Goal: Contribute content: Contribute content

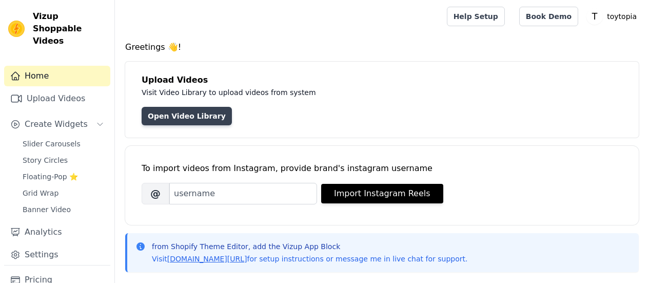
click at [181, 121] on link "Open Video Library" at bounding box center [187, 116] width 90 height 18
click at [182, 115] on link "Open Video Library" at bounding box center [187, 116] width 90 height 18
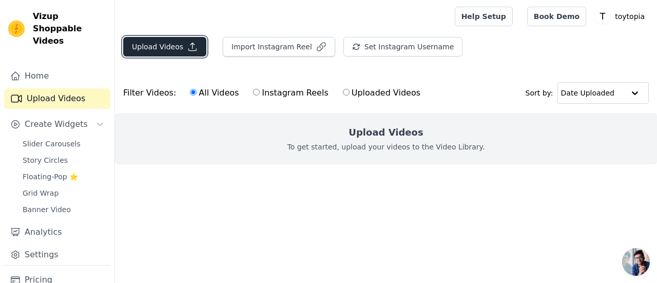
click at [181, 50] on button "Upload Videos" at bounding box center [164, 47] width 83 height 20
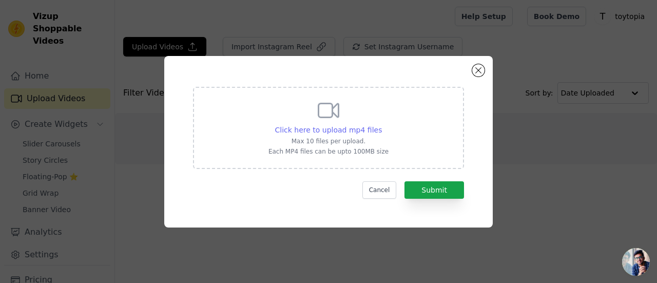
click at [357, 127] on span "Click here to upload mp4 files" at bounding box center [328, 130] width 107 height 8
click at [381, 125] on input "Click here to upload mp4 files Max 10 files per upload. Each MP4 files can be u…" at bounding box center [381, 124] width 1 height 1
type input "C:\fakepath\fc952555ae42f20a4d5eac721647a1e0 (1).mp4"
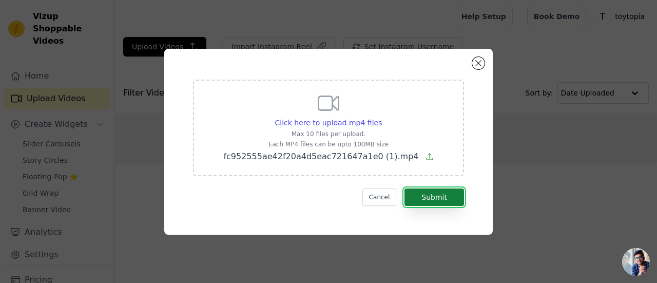
click at [438, 192] on button "Submit" at bounding box center [434, 196] width 60 height 17
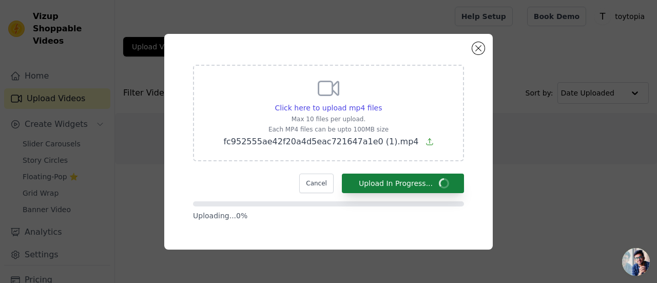
click at [438, 192] on form "Click here to upload mp4 files Max 10 files per upload. Each MP4 files can be u…" at bounding box center [328, 143] width 271 height 156
